Goal: Transaction & Acquisition: Purchase product/service

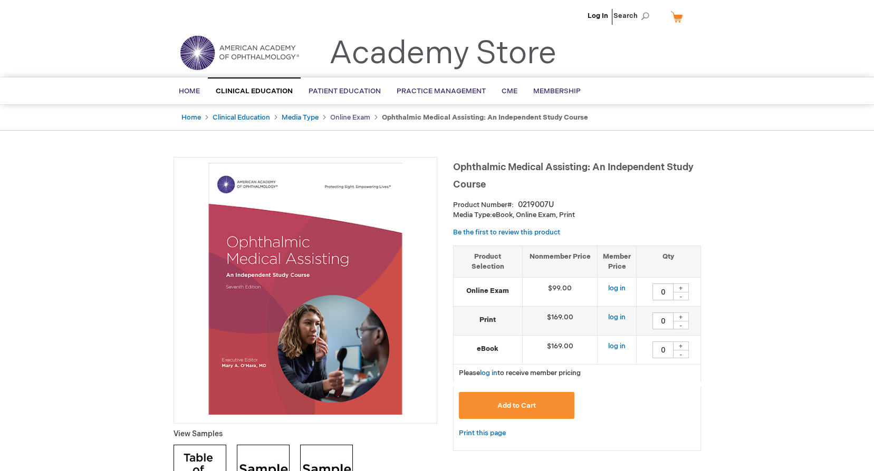
click at [358, 116] on link "Online Exam" at bounding box center [350, 117] width 40 height 8
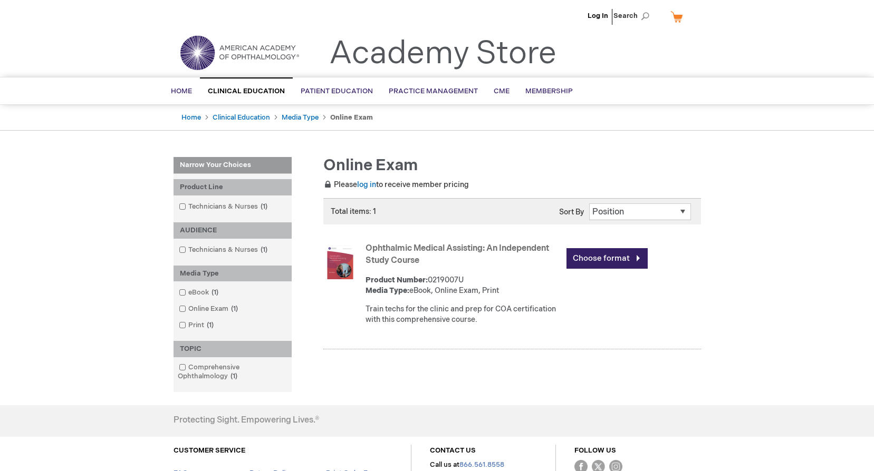
click at [450, 246] on link "Ophthalmic Medical Assisting: An Independent Study Course" at bounding box center [457, 255] width 184 height 22
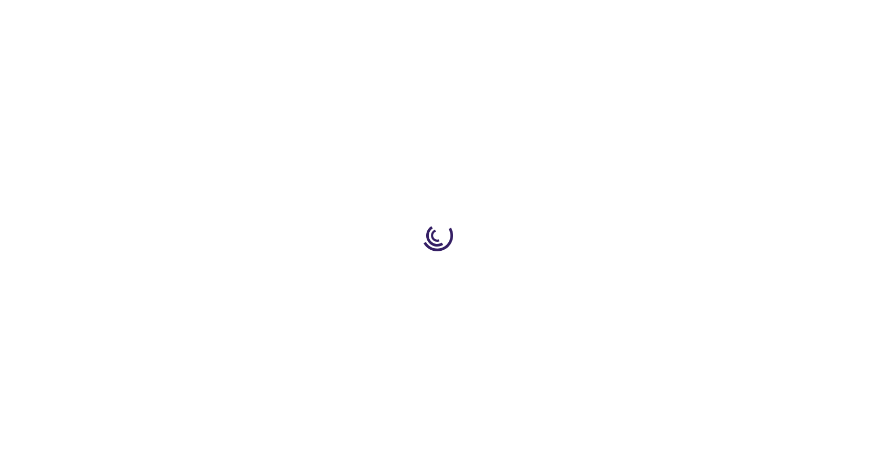
type input "0"
